Goal: Task Accomplishment & Management: Manage account settings

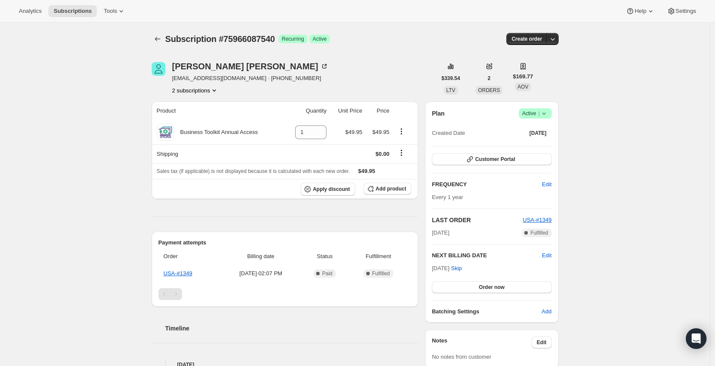
click at [543, 115] on icon at bounding box center [543, 113] width 9 height 9
click at [542, 146] on span "Cancel subscription" at bounding box center [534, 145] width 48 height 6
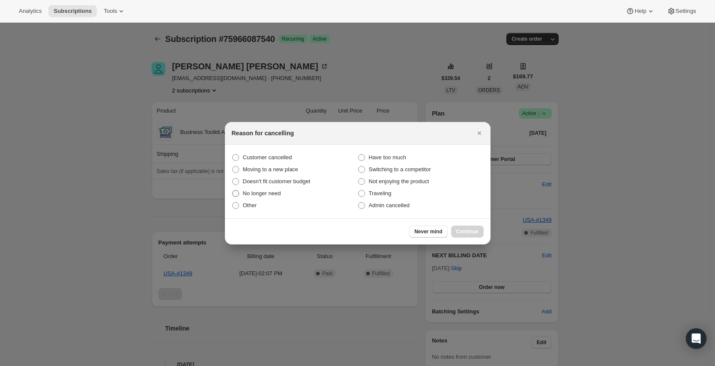
click at [274, 191] on span "No longer need" at bounding box center [262, 193] width 38 height 6
click at [232, 191] on input "No longer need" at bounding box center [232, 190] width 0 height 0
radio input "true"
click at [465, 235] on button "Continue" at bounding box center [467, 232] width 33 height 12
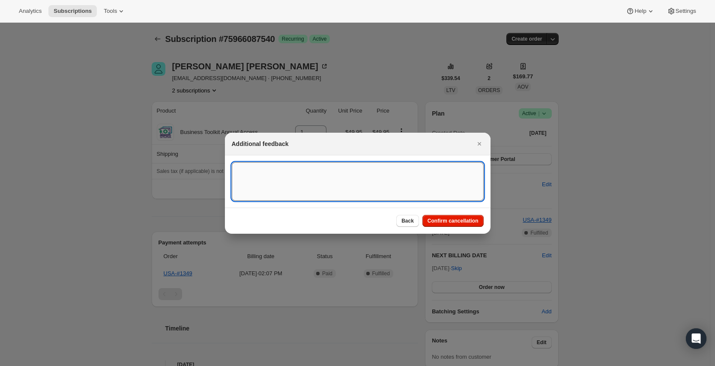
click at [255, 175] on textarea ":rbj:" at bounding box center [358, 181] width 252 height 39
paste textarea "Affiliate 277522 has decided to cancel their Brand Affiliate (BA) Account."
click at [334, 176] on textarea "Affiliate 277522 has decided to cancel their Brand Affiliate (BA) Account." at bounding box center [358, 181] width 252 height 39
click at [392, 169] on textarea "Affiliate 277522 has decided to cancel their Brand Affiliate (BA) Account." at bounding box center [358, 181] width 252 height 39
drag, startPoint x: 402, startPoint y: 170, endPoint x: 388, endPoint y: 171, distance: 14.1
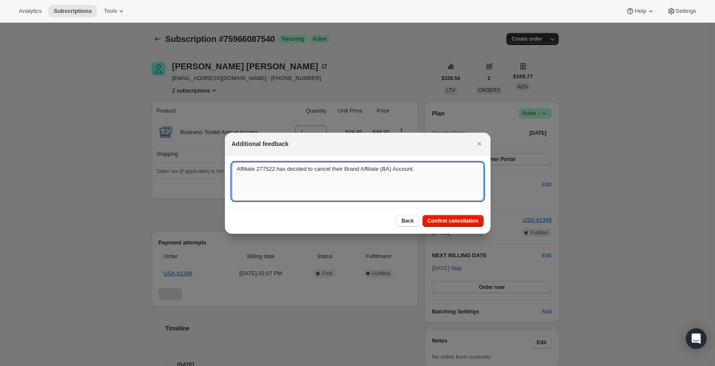
click at [388, 171] on textarea "Affiliate 277522 has decided to cancel their Brand Affiliate (BA) Account." at bounding box center [358, 181] width 252 height 39
click at [403, 170] on textarea "Affiliate 277522 has decided to cancel their Brand Affiliate (BA) Account." at bounding box center [358, 181] width 252 height 39
click at [366, 171] on textarea "Affiliate 277522 has decided to cancel their BA Account." at bounding box center [358, 181] width 252 height 39
type textarea "Affiliate 277522 has decided to cancel their BA account."
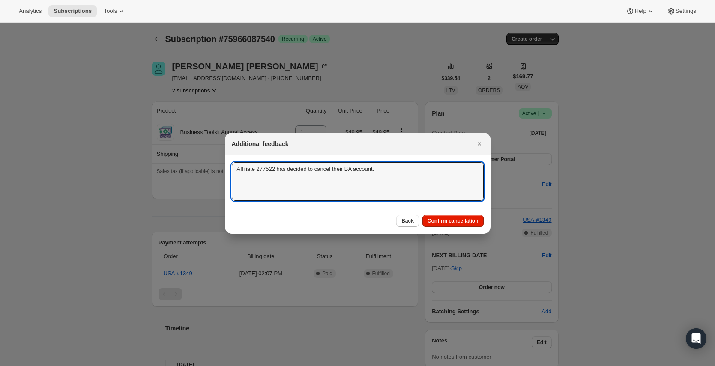
click at [447, 227] on div "Back Confirm cancellation" at bounding box center [357, 221] width 265 height 26
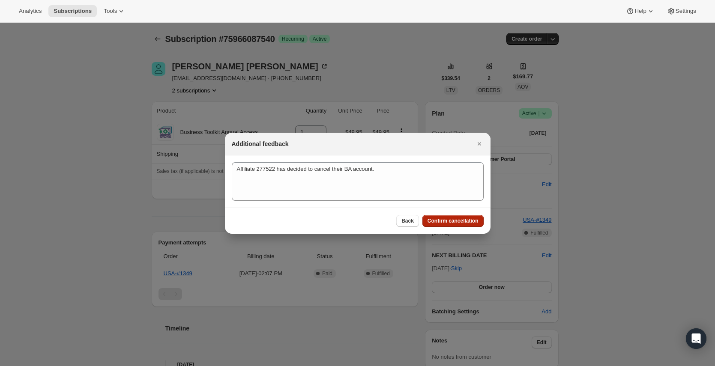
click at [448, 225] on button "Confirm cancellation" at bounding box center [452, 221] width 61 height 12
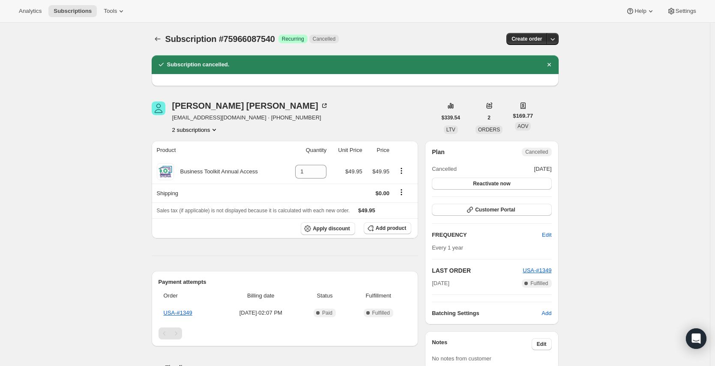
click at [217, 131] on icon "Product actions" at bounding box center [214, 129] width 9 height 9
click at [206, 144] on span "75966054772" at bounding box center [197, 146] width 60 height 9
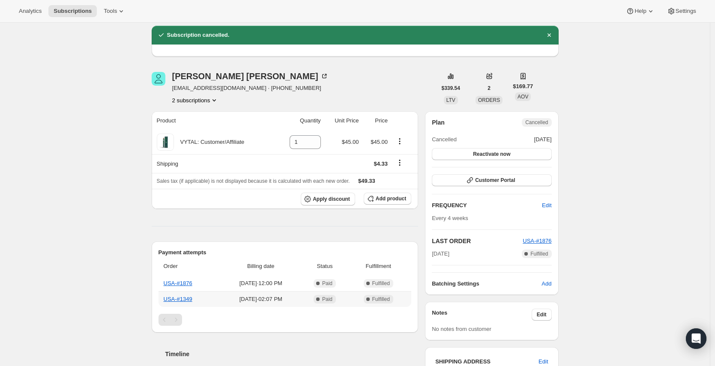
scroll to position [26, 0]
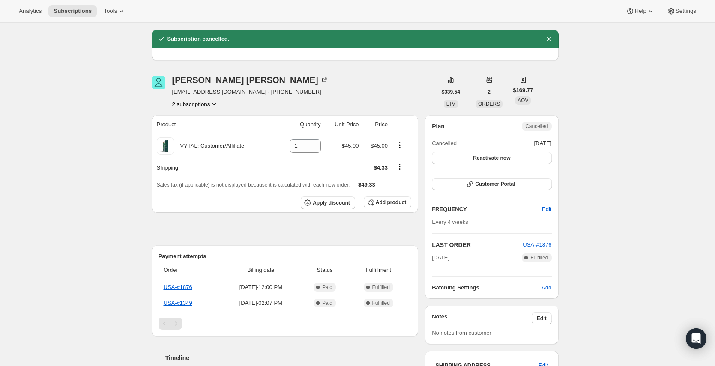
click at [212, 102] on button "2 subscriptions" at bounding box center [195, 104] width 47 height 9
click at [198, 130] on button "75966087540" at bounding box center [196, 135] width 65 height 14
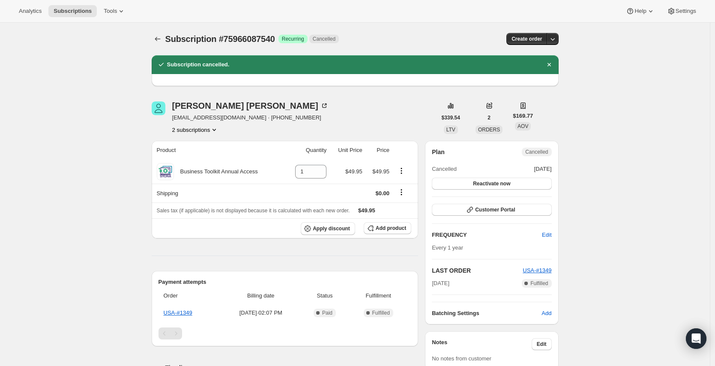
click at [211, 131] on button "2 subscriptions" at bounding box center [195, 129] width 47 height 9
click at [201, 146] on span "75966054772" at bounding box center [184, 146] width 34 height 6
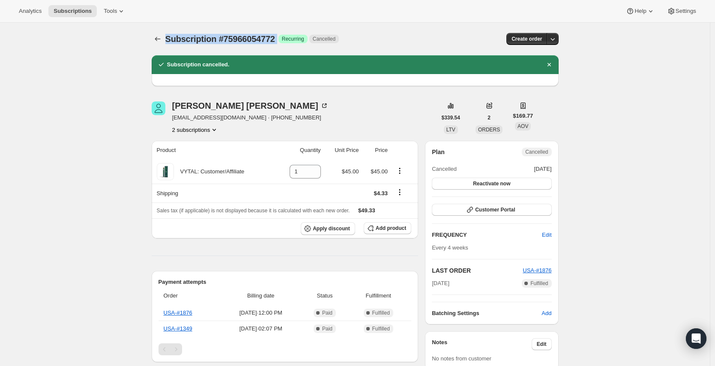
drag, startPoint x: 286, startPoint y: 38, endPoint x: 169, endPoint y: 40, distance: 117.3
click at [169, 40] on div "Subscription #75966054772 Success Recurring Cancelled" at bounding box center [291, 39] width 252 height 12
copy div "Subscription #75966054772 Success"
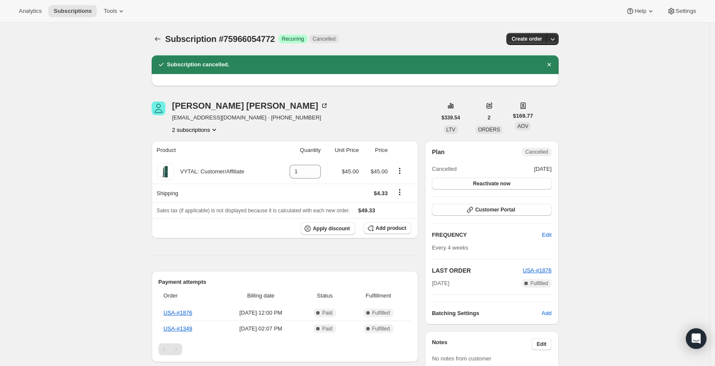
click at [201, 128] on button "2 subscriptions" at bounding box center [195, 129] width 47 height 9
click at [212, 164] on span "75966087540" at bounding box center [197, 160] width 60 height 9
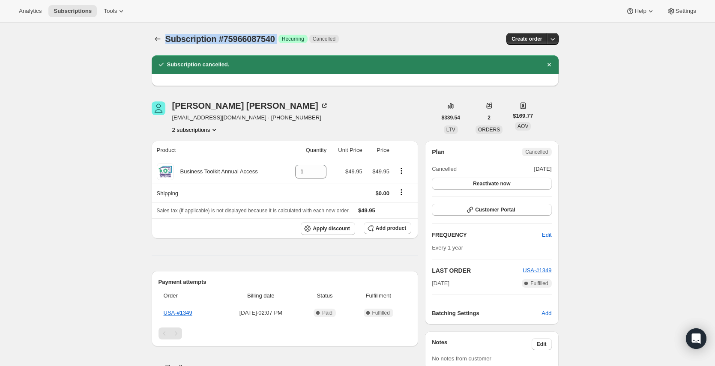
drag, startPoint x: 286, startPoint y: 40, endPoint x: 168, endPoint y: 38, distance: 117.7
click at [168, 38] on div "Subscription #75966087540 Success Recurring Cancelled" at bounding box center [291, 39] width 252 height 12
copy div "Subscription #75966087540 Success"
